Goal: Subscribe to service/newsletter

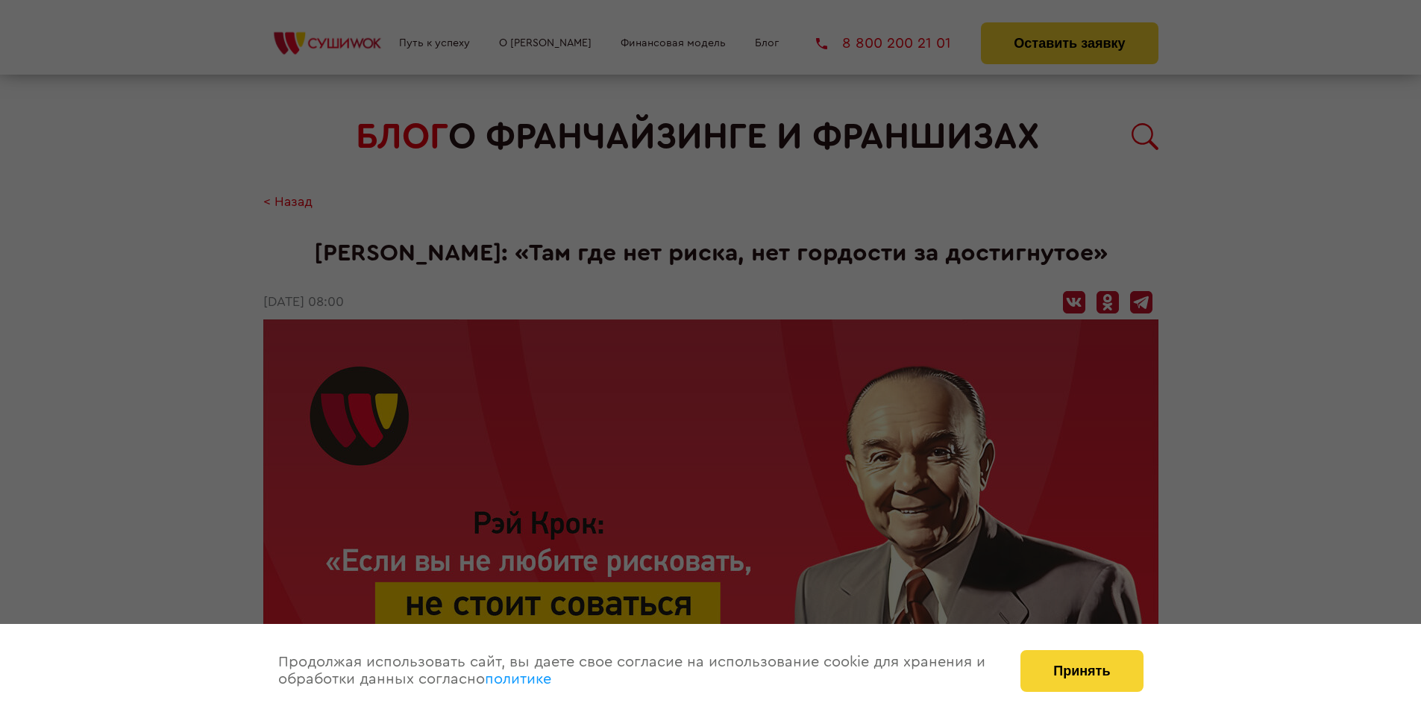
scroll to position [2509, 0]
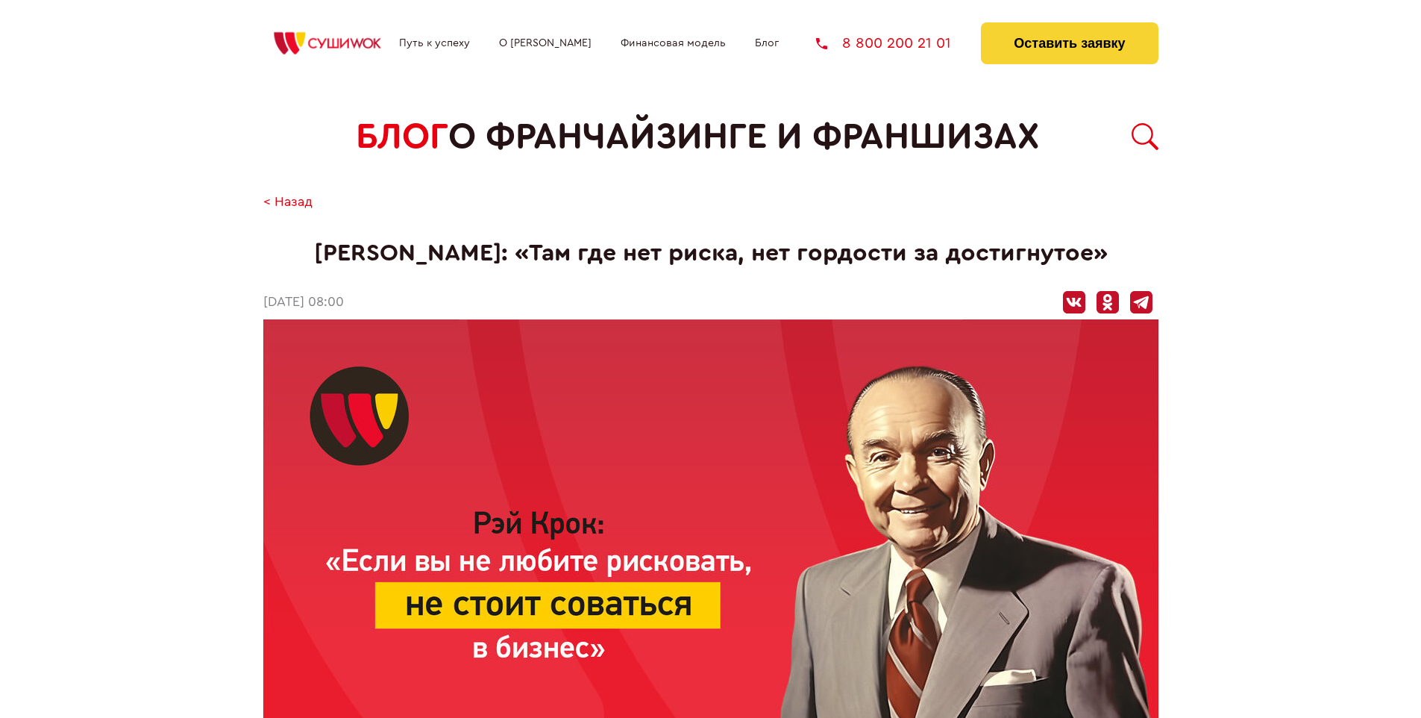
scroll to position [2509, 0]
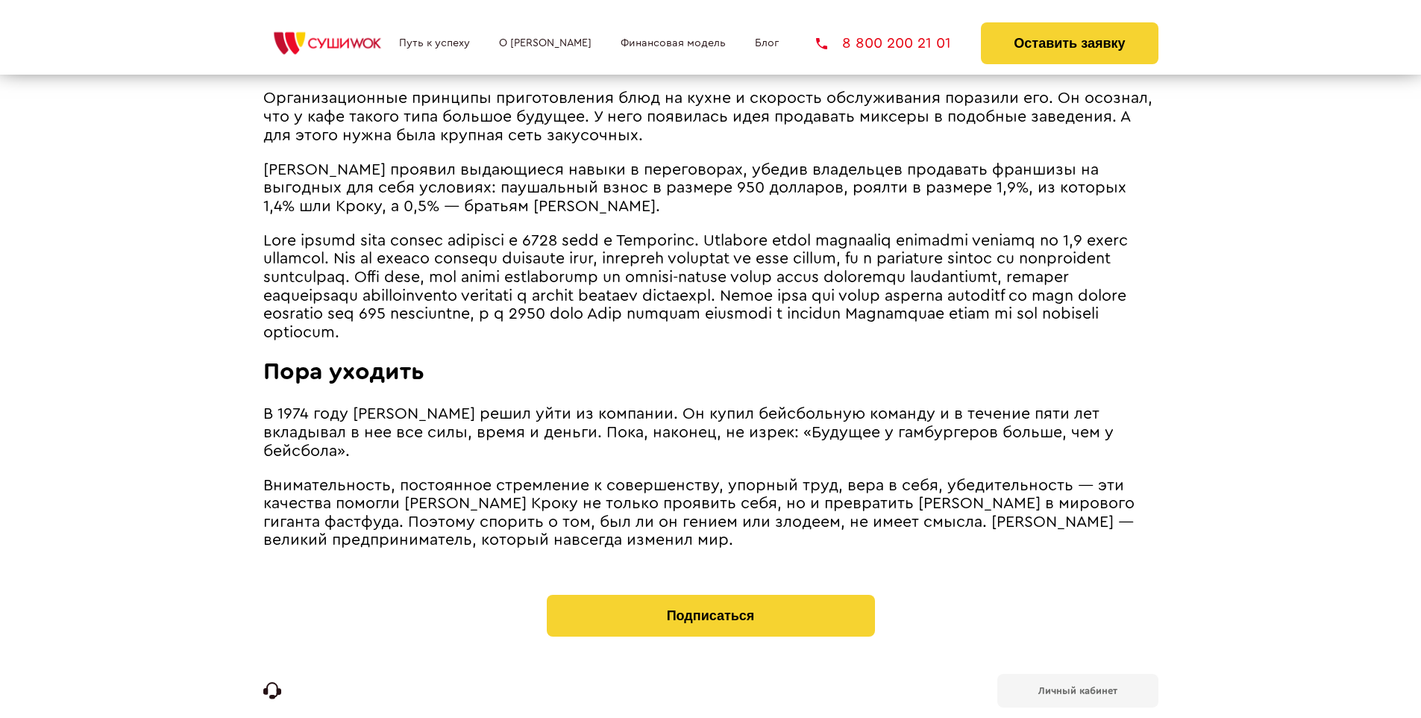
click at [1077, 685] on b "Личный кабинет" at bounding box center [1077, 690] width 79 height 10
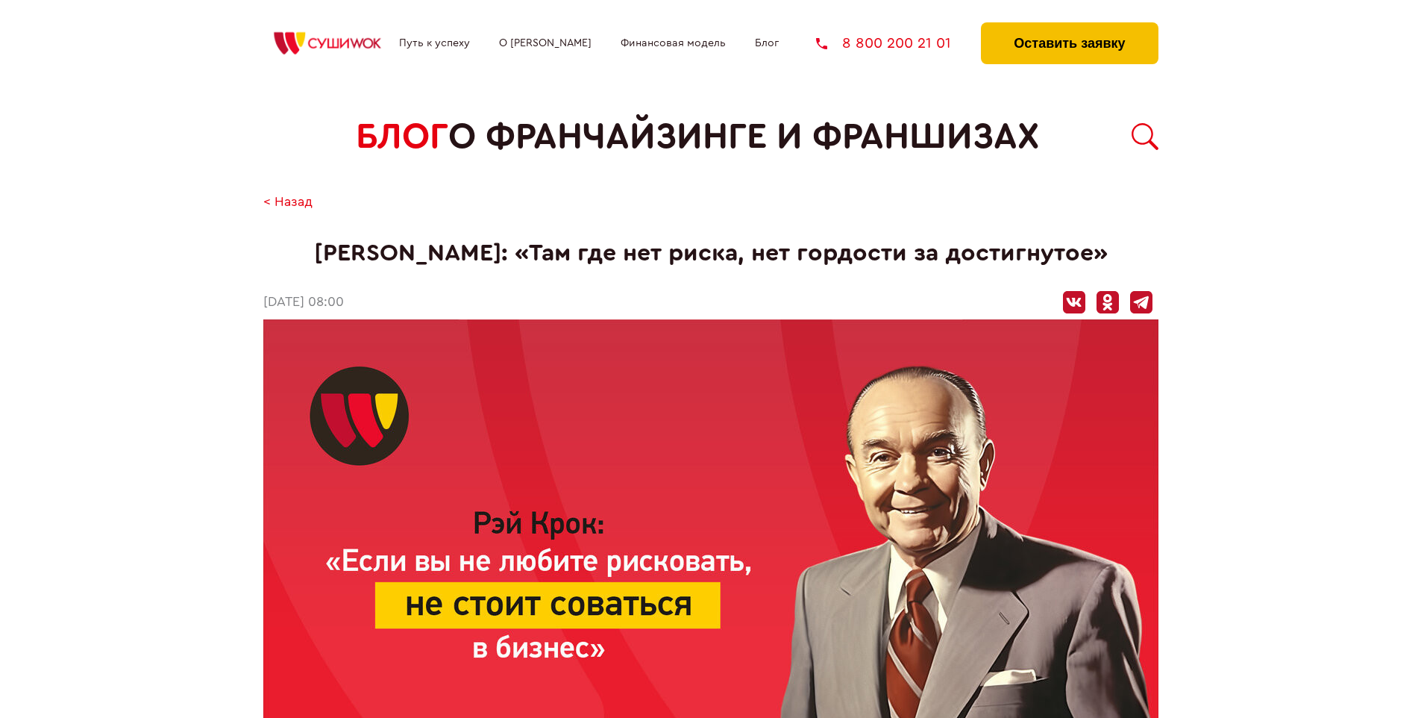
click at [1069, 26] on button "Оставить заявку" at bounding box center [1069, 43] width 177 height 42
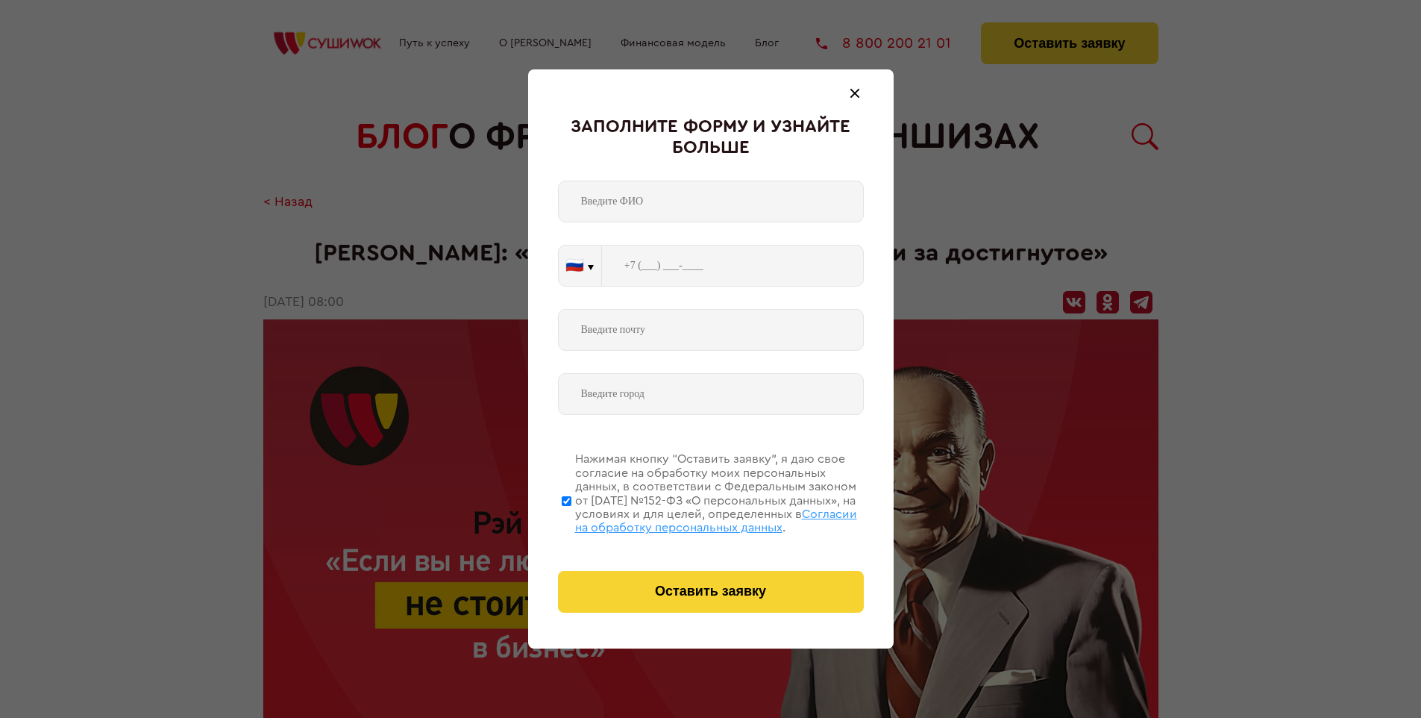
click at [691, 518] on span "Согласии на обработку персональных данных" at bounding box center [716, 520] width 282 height 25
click at [571, 518] on input "Нажимая кнопку “Оставить заявку”, я даю свое согласие на обработку моих персона…" at bounding box center [567, 500] width 10 height 119
checkbox input "false"
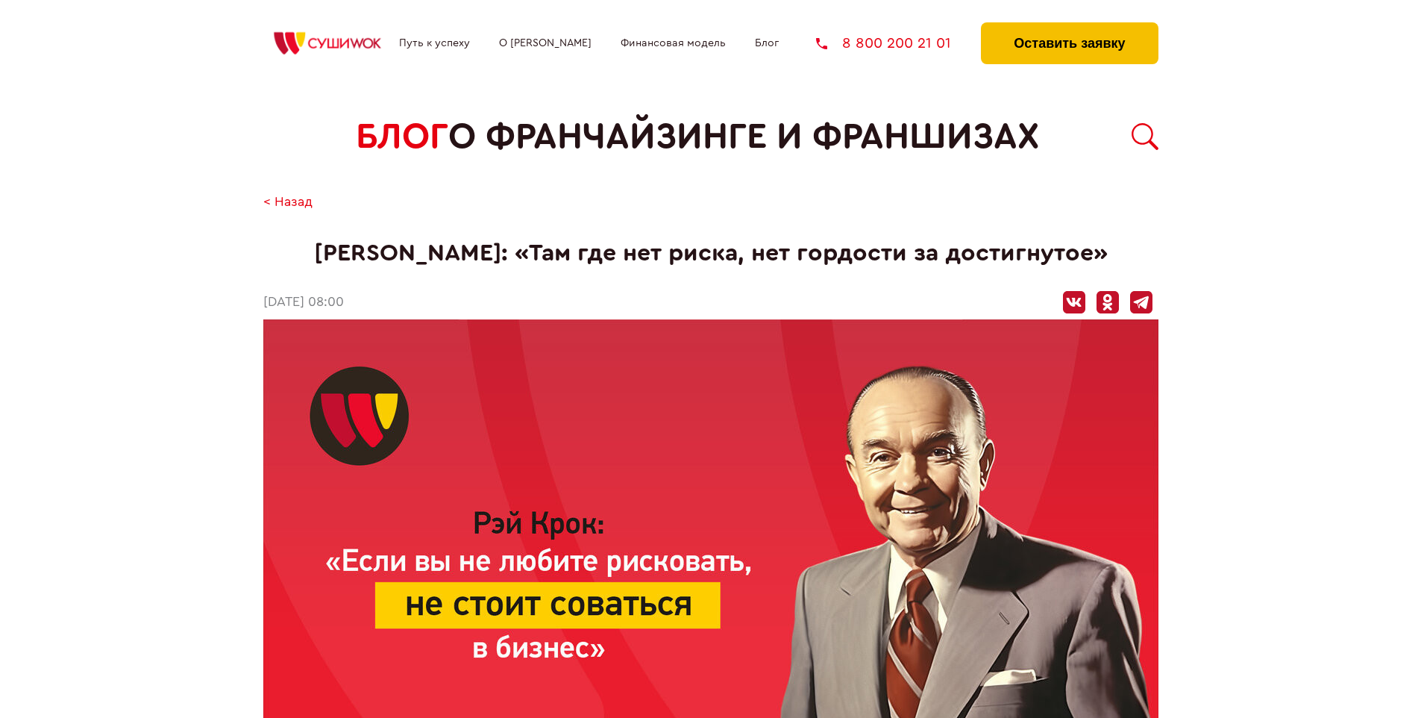
click at [1069, 26] on button "Оставить заявку" at bounding box center [1069, 43] width 177 height 42
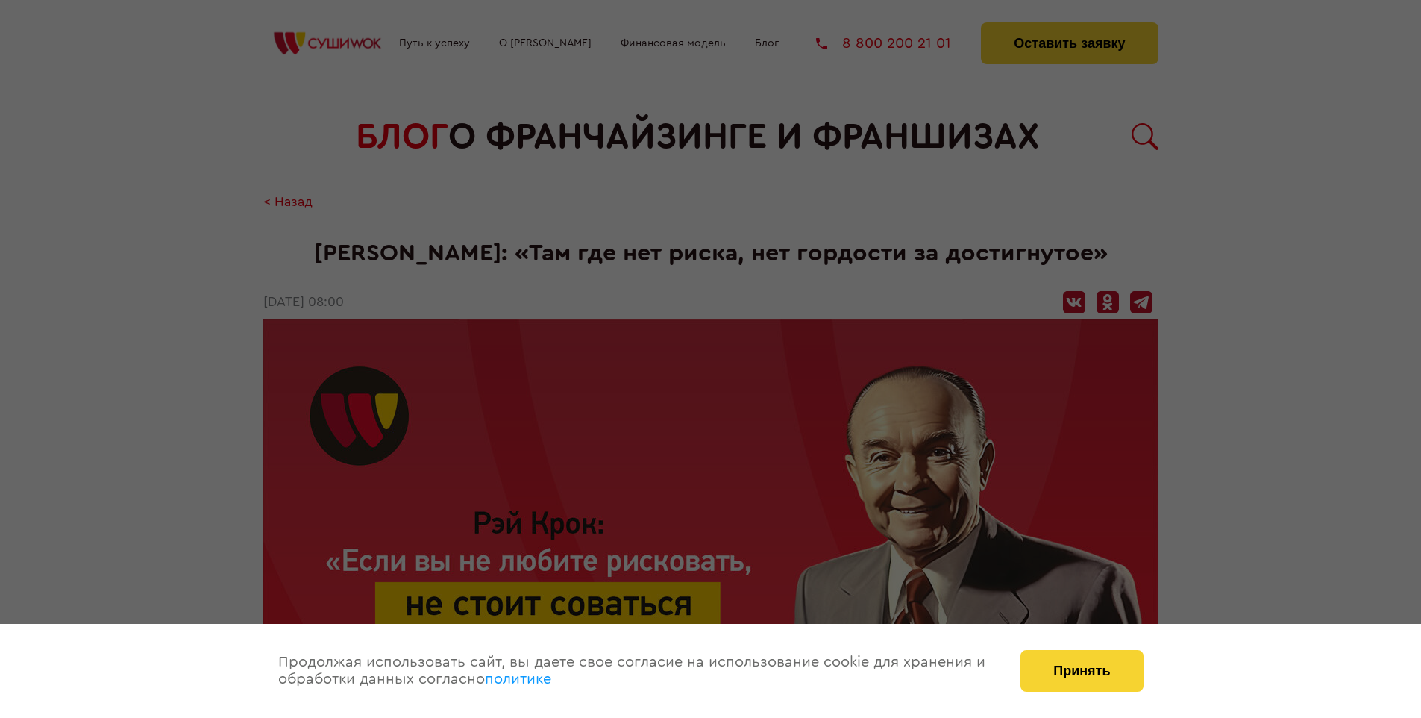
scroll to position [2509, 0]
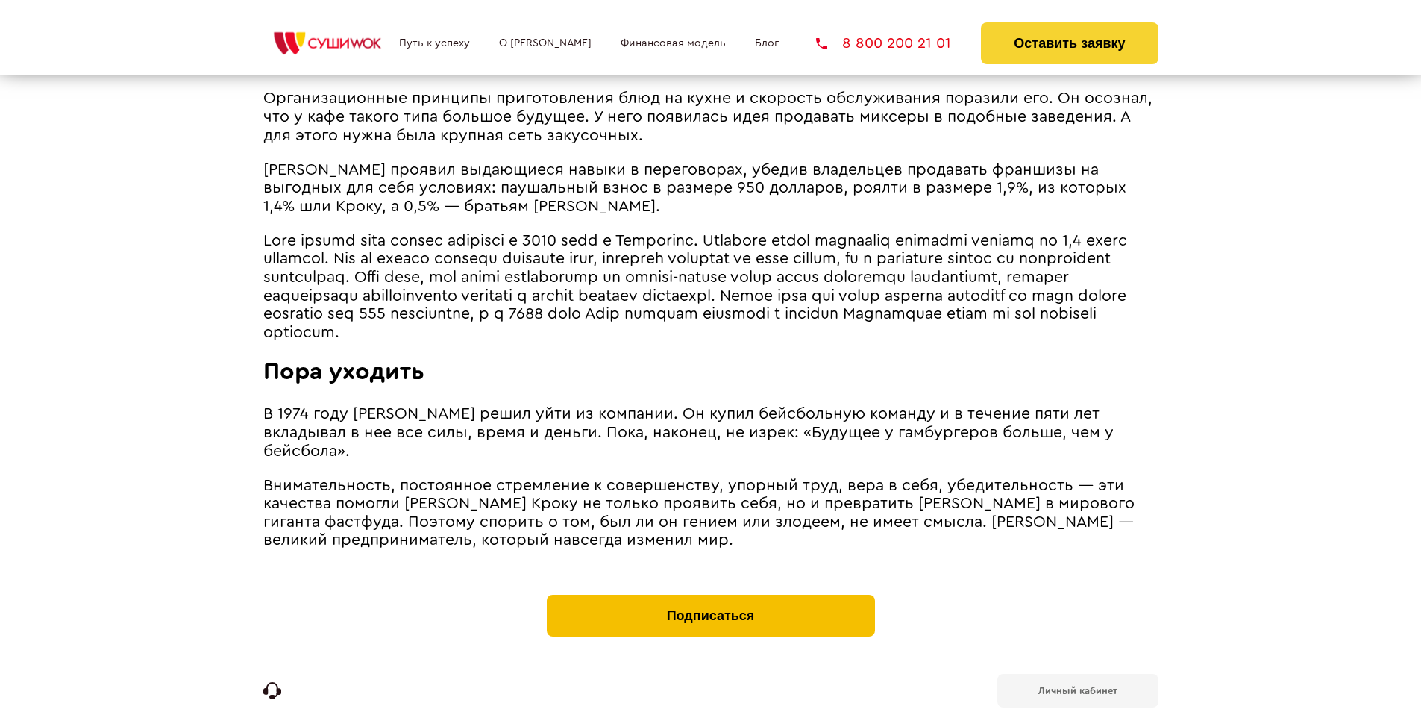
click at [710, 594] on button "Подписаться" at bounding box center [711, 615] width 328 height 42
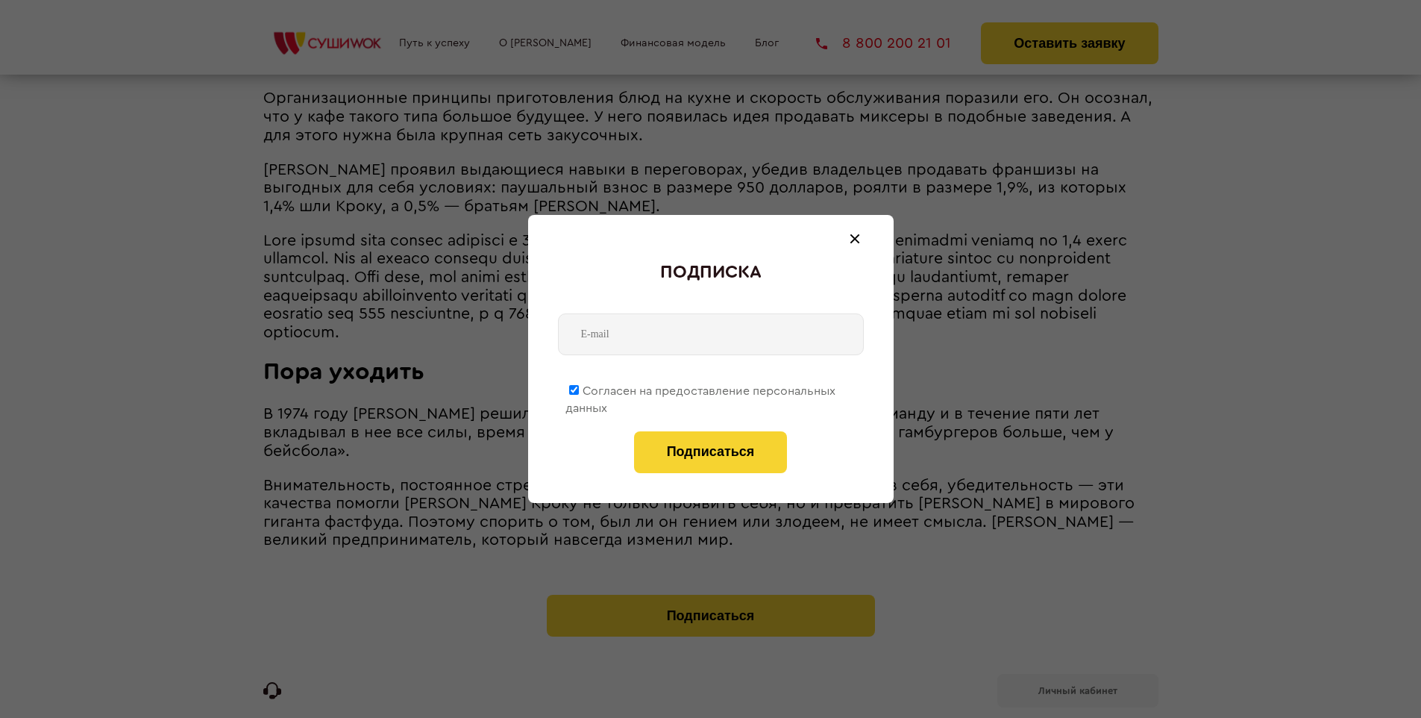
click at [701, 388] on span "Согласен на предоставление персональных данных" at bounding box center [700, 399] width 270 height 29
click at [579, 388] on input "Согласен на предоставление персональных данных" at bounding box center [574, 390] width 10 height 10
checkbox input "false"
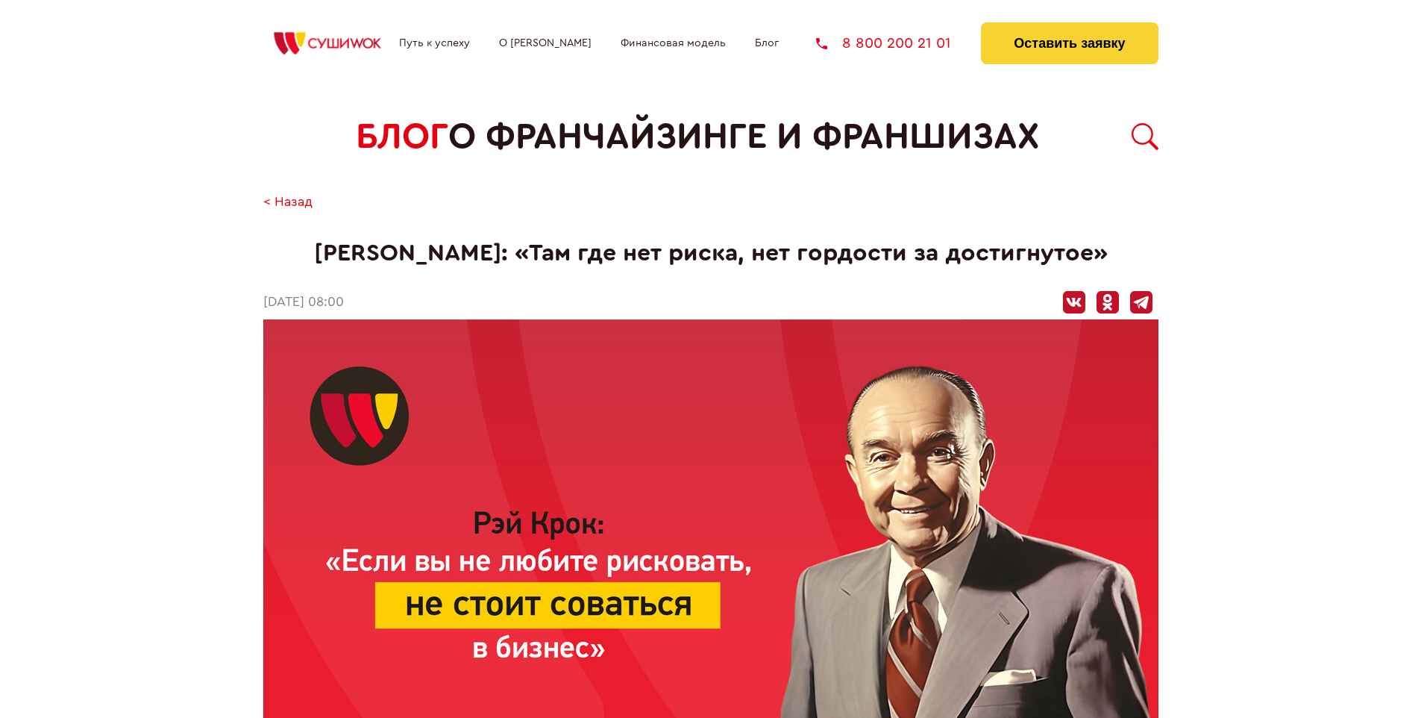
scroll to position [2509, 0]
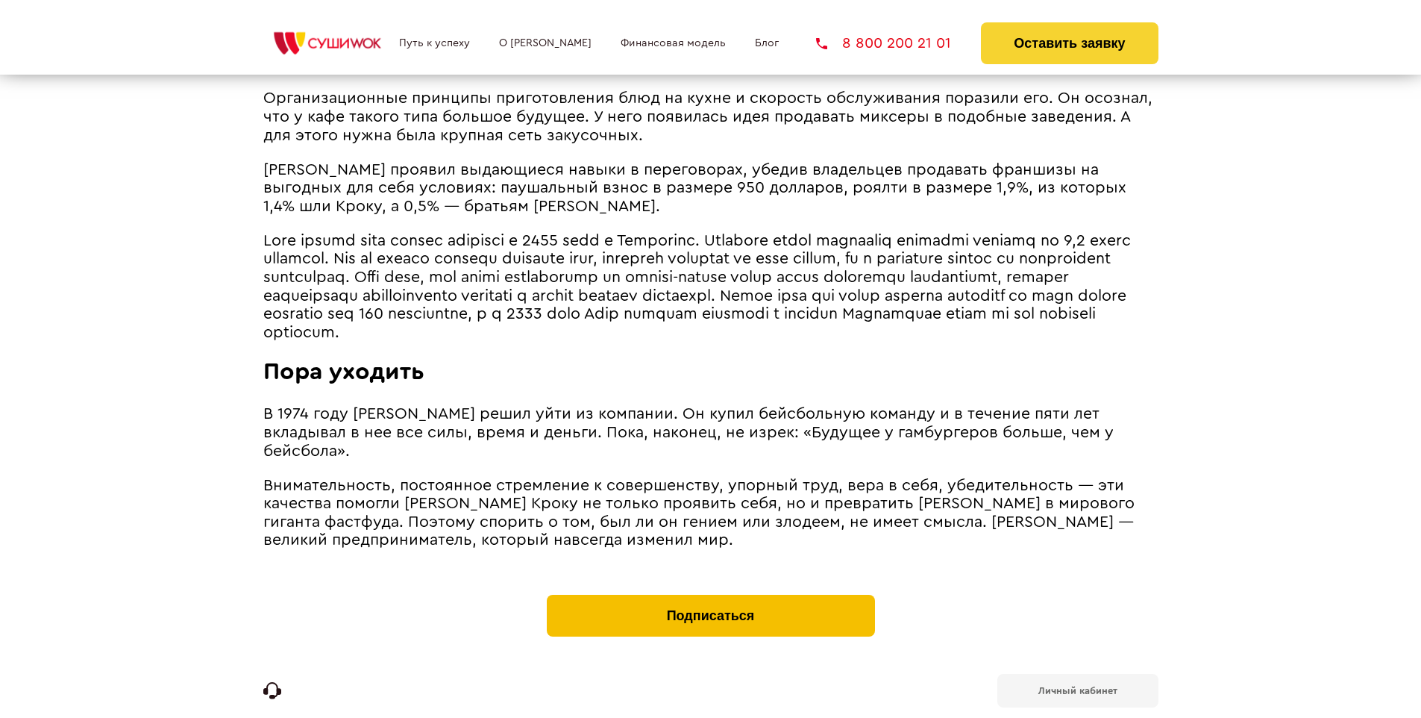
click at [710, 594] on button "Подписаться" at bounding box center [711, 615] width 328 height 42
